Goal: Task Accomplishment & Management: Use online tool/utility

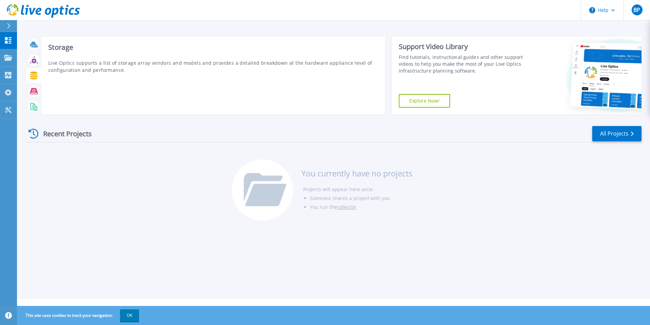
click at [32, 77] on icon at bounding box center [33, 75] width 7 height 8
click at [33, 61] on icon at bounding box center [34, 60] width 8 height 8
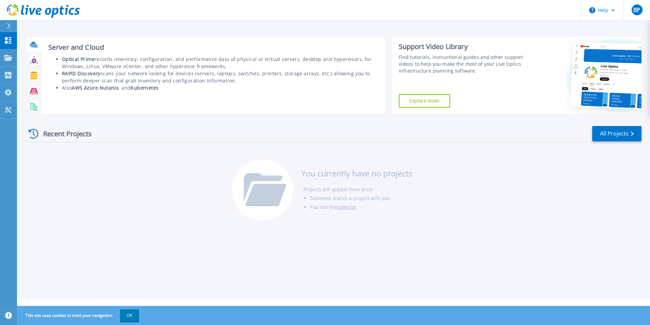
click at [34, 45] on icon at bounding box center [33, 44] width 7 height 5
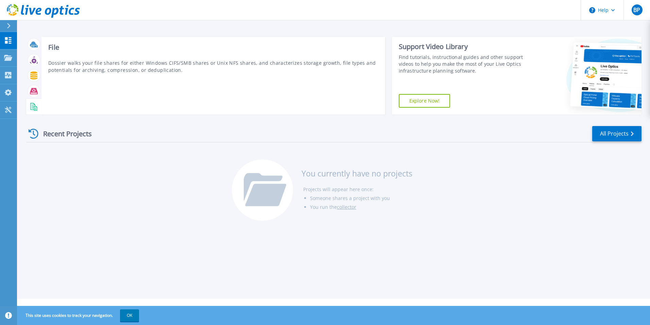
click at [32, 108] on icon at bounding box center [34, 107] width 8 height 8
click at [32, 91] on icon at bounding box center [34, 91] width 8 height 8
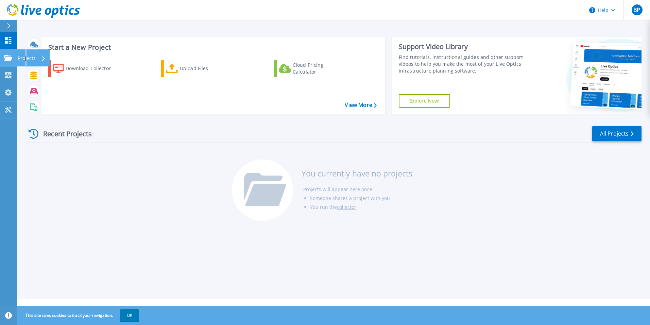
click at [26, 59] on p "Projects" at bounding box center [27, 58] width 18 height 18
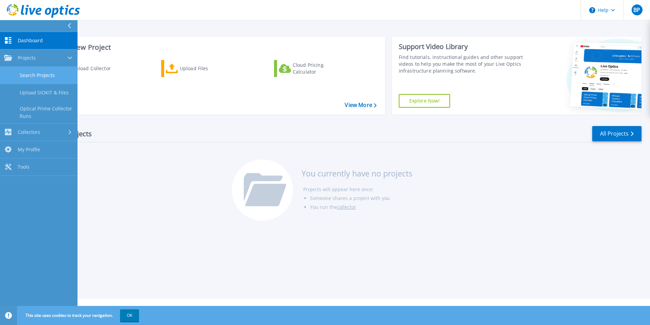
drag, startPoint x: 26, startPoint y: 59, endPoint x: 33, endPoint y: 78, distance: 19.8
click at [33, 78] on link "Search Projects" at bounding box center [39, 75] width 78 height 17
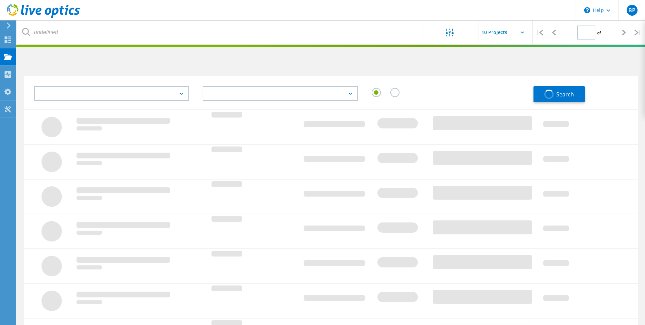
type input "1"
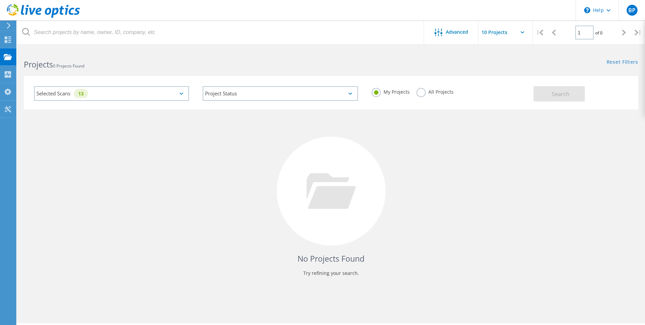
click at [168, 94] on div "Selected Scans 13" at bounding box center [111, 93] width 155 height 15
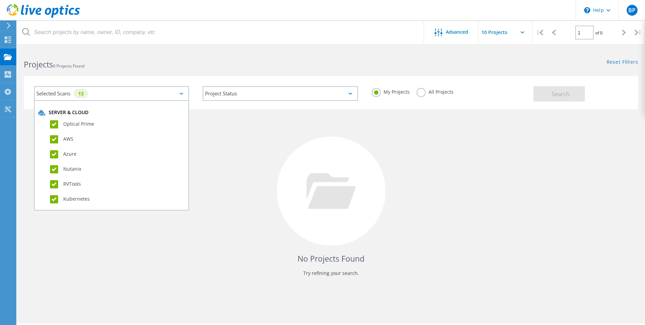
click at [154, 53] on div "Projects 0 Projects Found" at bounding box center [174, 58] width 314 height 18
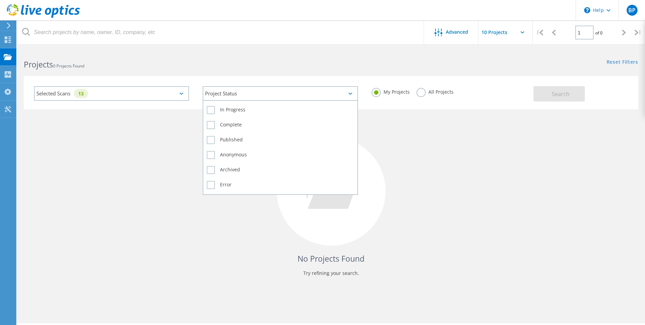
click at [283, 97] on div "Project Status" at bounding box center [280, 93] width 155 height 15
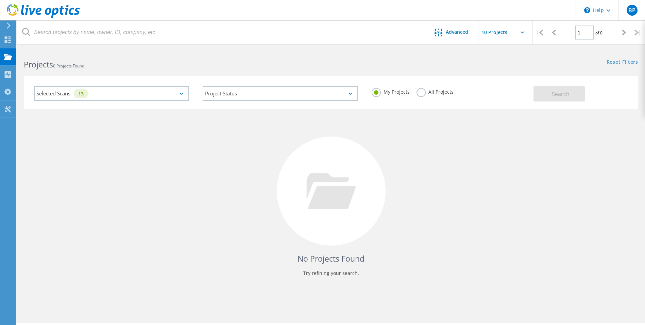
click at [440, 155] on div "No Projects Found Try refining your search." at bounding box center [331, 197] width 615 height 176
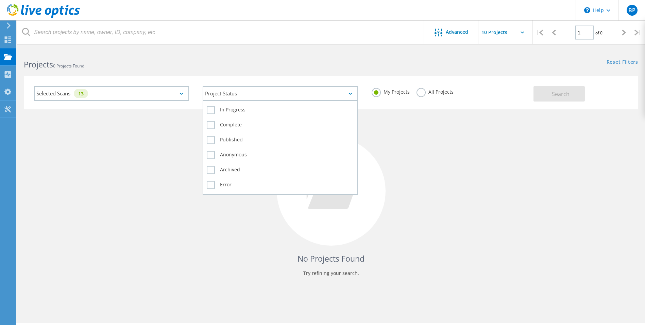
click at [294, 97] on div "Project Status" at bounding box center [280, 93] width 155 height 15
click at [211, 109] on label "In Progress" at bounding box center [280, 110] width 147 height 8
click at [0, 0] on input "In Progress" at bounding box center [0, 0] width 0 height 0
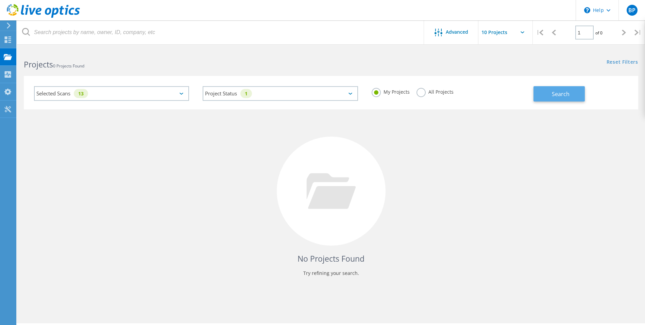
click at [560, 100] on button "Search" at bounding box center [559, 93] width 51 height 15
